Goal: Participate in discussion: Engage in conversation with other users on a specific topic

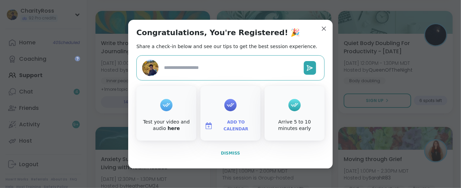
click at [223, 154] on span "Dismiss" at bounding box center [230, 153] width 19 height 5
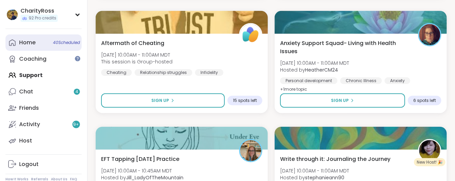
click at [48, 44] on link "Home 40 Scheduled" at bounding box center [43, 42] width 76 height 16
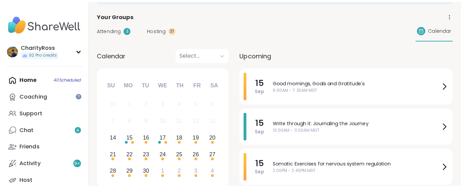
scroll to position [91, 0]
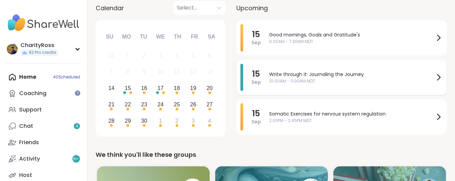
click at [289, 74] on span "Write through it: Journaling the Journey" at bounding box center [351, 74] width 165 height 7
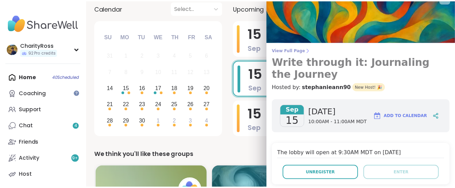
scroll to position [0, 0]
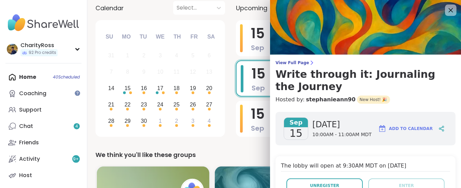
click at [447, 10] on icon at bounding box center [451, 10] width 9 height 9
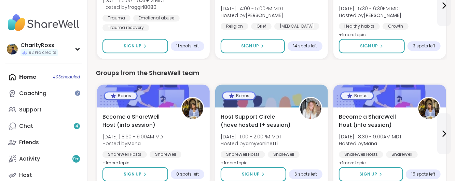
scroll to position [955, 0]
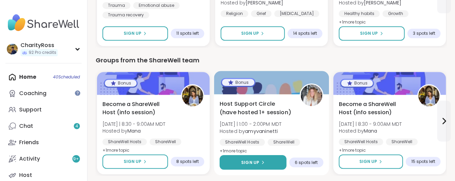
click at [255, 156] on button "Sign Up" at bounding box center [252, 162] width 67 height 15
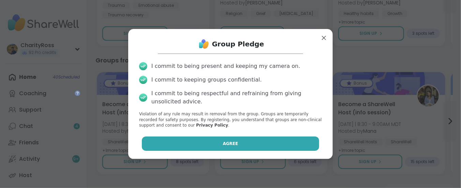
click at [262, 143] on button "Agree" at bounding box center [231, 144] width 178 height 14
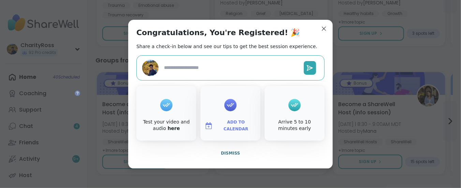
click at [239, 124] on span "Add to Calendar" at bounding box center [236, 125] width 41 height 13
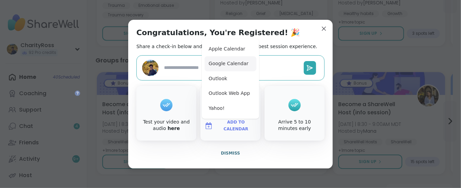
type textarea "*"
click at [239, 65] on button "Google Calendar" at bounding box center [231, 63] width 52 height 15
click at [221, 155] on span "Dismiss" at bounding box center [230, 153] width 19 height 5
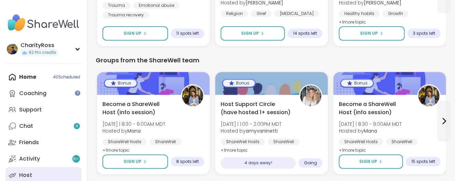
click at [44, 173] on link "Host" at bounding box center [43, 175] width 76 height 16
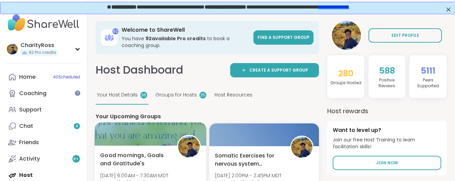
scroll to position [45, 0]
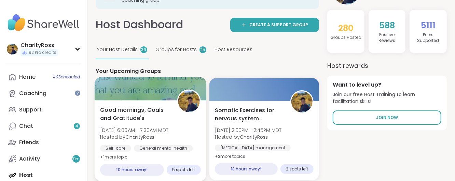
click at [171, 140] on div "Good mornings, Goals and Gratitude's Mon, Sep 15 | 6:00AM - 7:30AM MDT Hosted b…" at bounding box center [150, 134] width 101 height 56
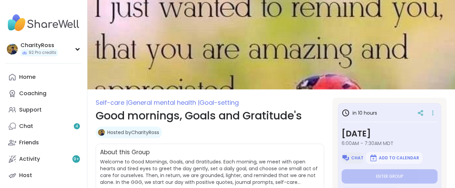
drag, startPoint x: 0, startPoint y: 0, endPoint x: 355, endPoint y: 112, distance: 372.3
click at [355, 155] on span "Chat" at bounding box center [357, 157] width 12 height 5
type textarea "*"
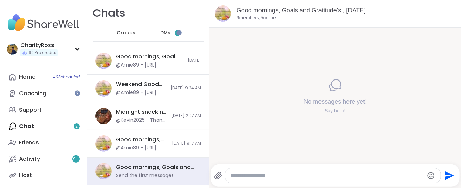
click at [168, 36] on div "DMs 2" at bounding box center [170, 33] width 33 height 16
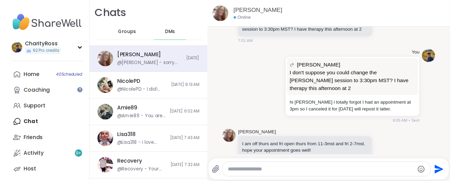
scroll to position [414, 0]
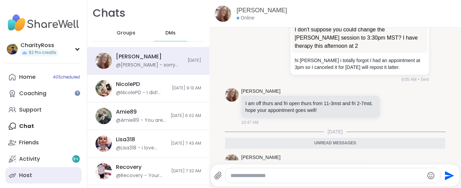
click at [24, 178] on div "Host" at bounding box center [25, 176] width 13 height 8
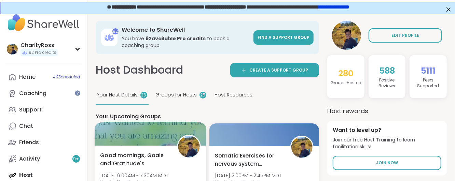
click at [115, 172] on span "[DATE] 6:00AM - 7:30AM MDT" at bounding box center [134, 175] width 68 height 7
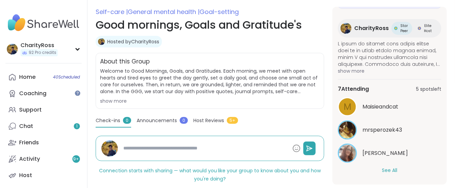
click at [386, 170] on button "See All" at bounding box center [389, 170] width 15 height 7
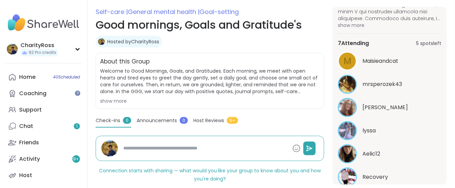
scroll to position [196, 0]
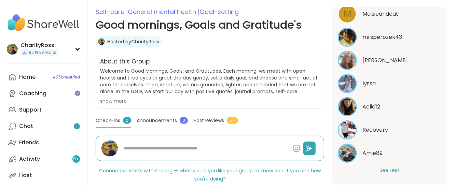
click at [386, 171] on button "See Less" at bounding box center [389, 170] width 20 height 7
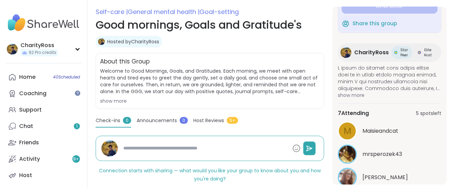
scroll to position [58, 0]
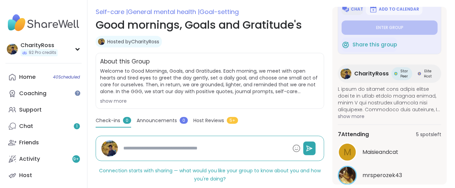
click at [353, 10] on span "Chat" at bounding box center [357, 8] width 12 height 5
type textarea "*"
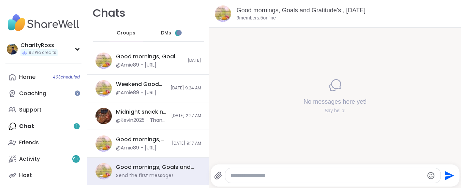
click at [239, 177] on textarea "Type your message" at bounding box center [327, 175] width 193 height 7
type textarea "*****"
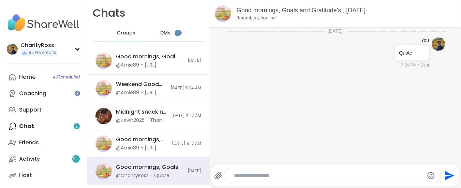
click at [234, 174] on textarea "Type your message" at bounding box center [327, 175] width 187 height 7
paste textarea "**********"
type textarea "**********"
click at [445, 177] on icon "Send" at bounding box center [449, 175] width 9 height 9
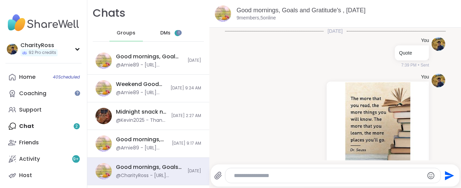
click at [234, 174] on textarea "Type your message" at bounding box center [327, 175] width 187 height 7
type textarea "**********"
click at [444, 176] on icon "Send" at bounding box center [449, 175] width 11 height 11
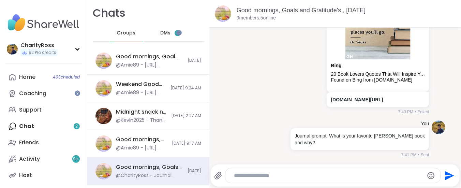
click at [177, 34] on span "2" at bounding box center [178, 33] width 2 height 6
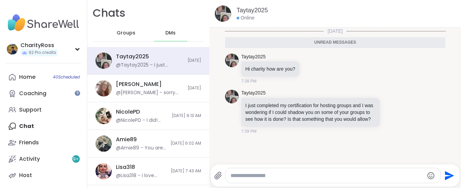
click at [240, 176] on textarea "Type your message" at bounding box center [327, 175] width 193 height 7
click at [427, 176] on icon "Emoji picker" at bounding box center [431, 176] width 8 height 8
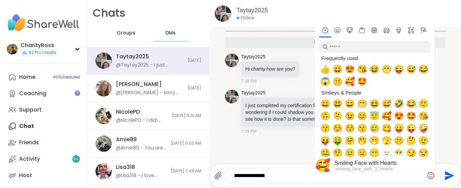
click at [345, 82] on span "🥰" at bounding box center [350, 82] width 10 height 10
click at [357, 106] on span "😁" at bounding box center [362, 104] width 10 height 10
click at [357, 105] on span "😁" at bounding box center [362, 104] width 10 height 10
click at [345, 82] on span "🥰" at bounding box center [350, 82] width 10 height 10
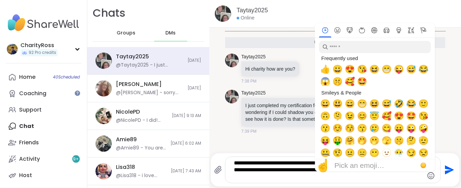
type textarea "**********"
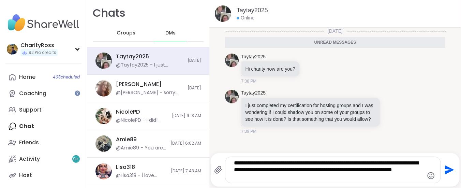
click at [444, 167] on icon "Send" at bounding box center [449, 170] width 11 height 11
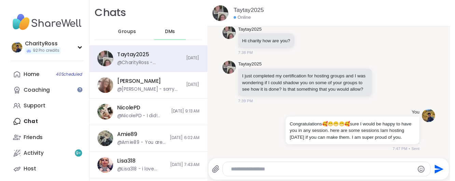
scroll to position [24, 0]
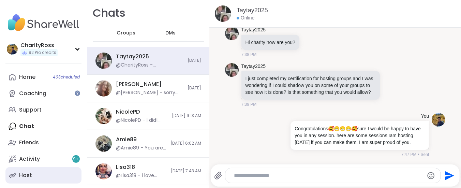
click at [32, 174] on link "Host" at bounding box center [43, 175] width 76 height 16
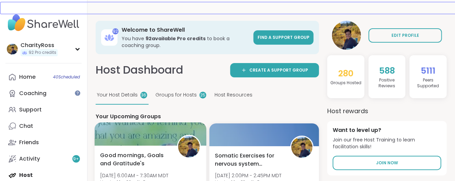
click at [161, 174] on span "Mon, Sep 15 | 6:00AM - 7:30AM MDT" at bounding box center [134, 175] width 68 height 7
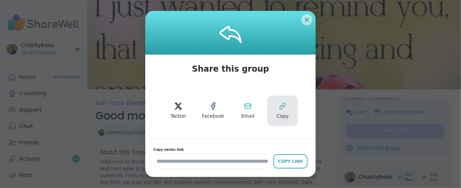
click at [279, 103] on icon at bounding box center [283, 106] width 8 height 8
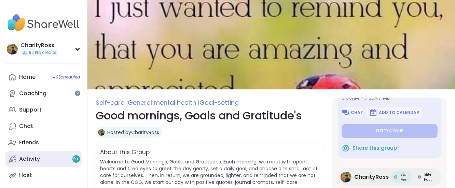
click at [22, 161] on div "Activity 9 +" at bounding box center [29, 159] width 21 height 8
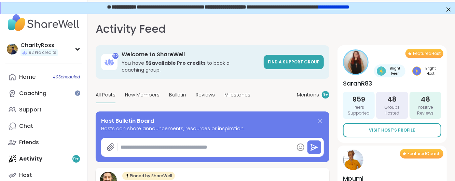
click at [127, 147] on textarea at bounding box center [206, 148] width 176 height 14
paste textarea "**********"
type textarea "*"
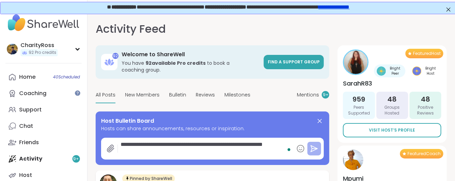
type textarea "**********"
click at [315, 147] on icon at bounding box center [314, 149] width 8 height 8
type textarea "*"
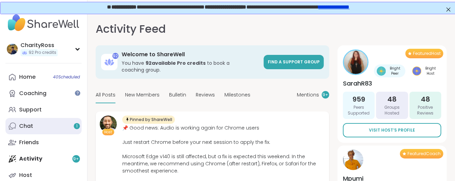
click at [34, 125] on link "Chat 1" at bounding box center [43, 126] width 76 height 16
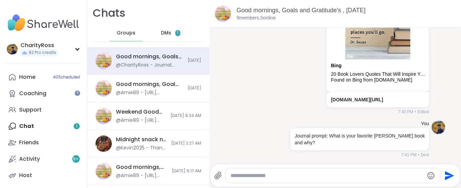
click at [170, 32] on div "DMs 1" at bounding box center [170, 33] width 33 height 16
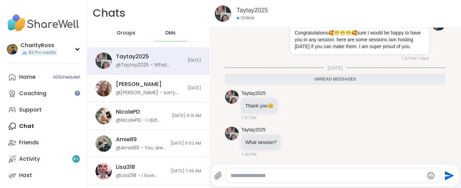
click at [234, 176] on textarea "Type your message" at bounding box center [327, 175] width 193 height 7
paste textarea "**********"
type textarea "**********"
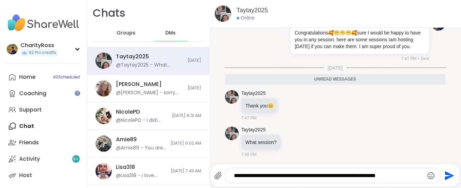
click at [445, 177] on icon "Send" at bounding box center [449, 175] width 9 height 9
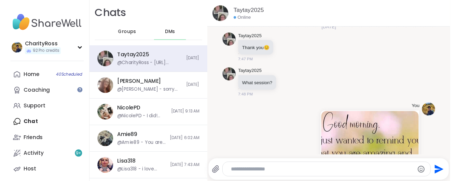
scroll to position [163, 0]
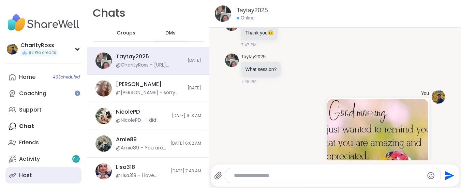
click at [52, 183] on link "Host" at bounding box center [43, 175] width 76 height 16
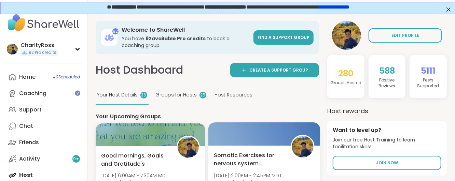
click at [253, 165] on span "Somatic Exercises for nervous system regulation" at bounding box center [248, 159] width 69 height 17
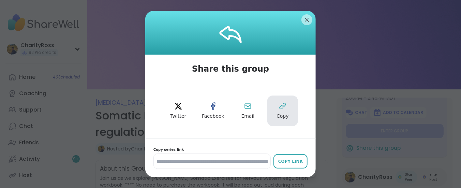
click at [283, 105] on icon at bounding box center [283, 106] width 8 height 8
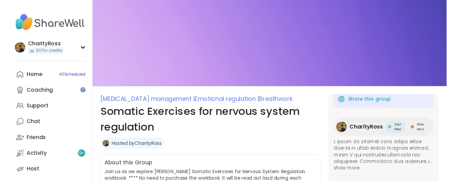
scroll to position [103, 0]
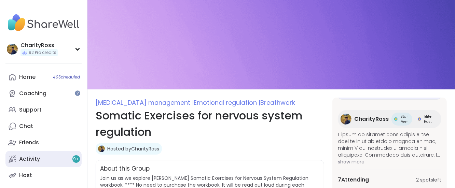
click at [43, 158] on link "Activity 9 +" at bounding box center [43, 159] width 76 height 16
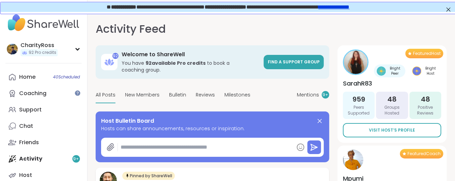
click at [121, 144] on textarea at bounding box center [206, 148] width 176 height 14
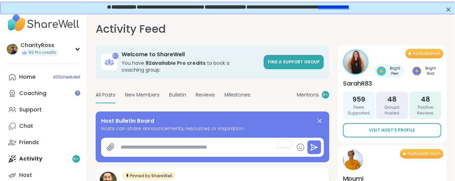
paste textarea "**********"
type textarea "*"
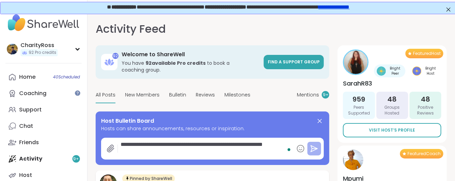
type textarea "**********"
click at [313, 146] on icon at bounding box center [314, 149] width 8 height 8
type textarea "*"
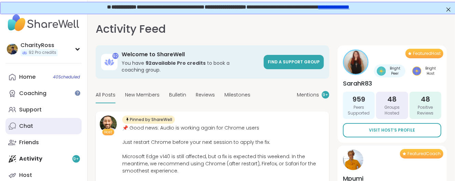
click at [34, 126] on link "Chat" at bounding box center [43, 126] width 76 height 16
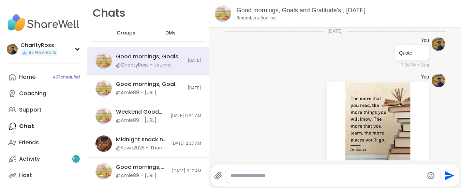
scroll to position [108, 0]
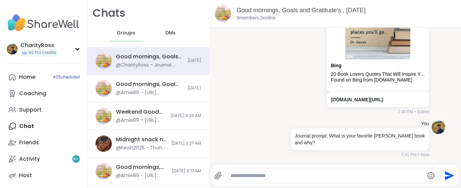
click at [171, 34] on div "DMs" at bounding box center [170, 33] width 33 height 16
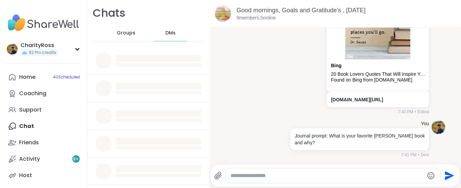
scroll to position [0, 0]
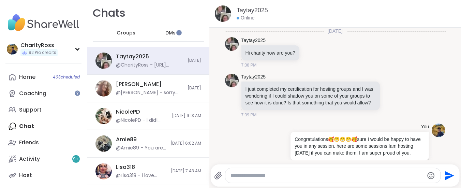
scroll to position [258, 0]
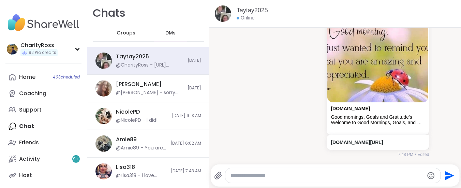
click at [232, 173] on textarea "Type your message" at bounding box center [327, 175] width 193 height 7
paste textarea "**********"
type textarea "**********"
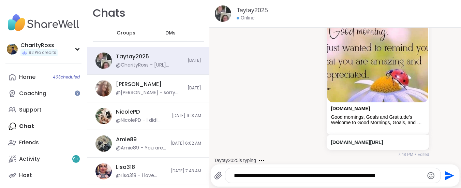
click at [445, 173] on icon "Send" at bounding box center [449, 175] width 9 height 9
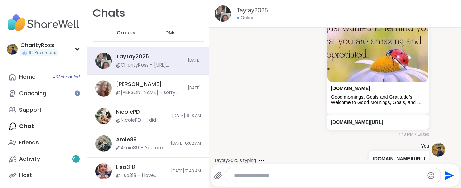
scroll to position [301, 0]
